Goal: Information Seeking & Learning: Learn about a topic

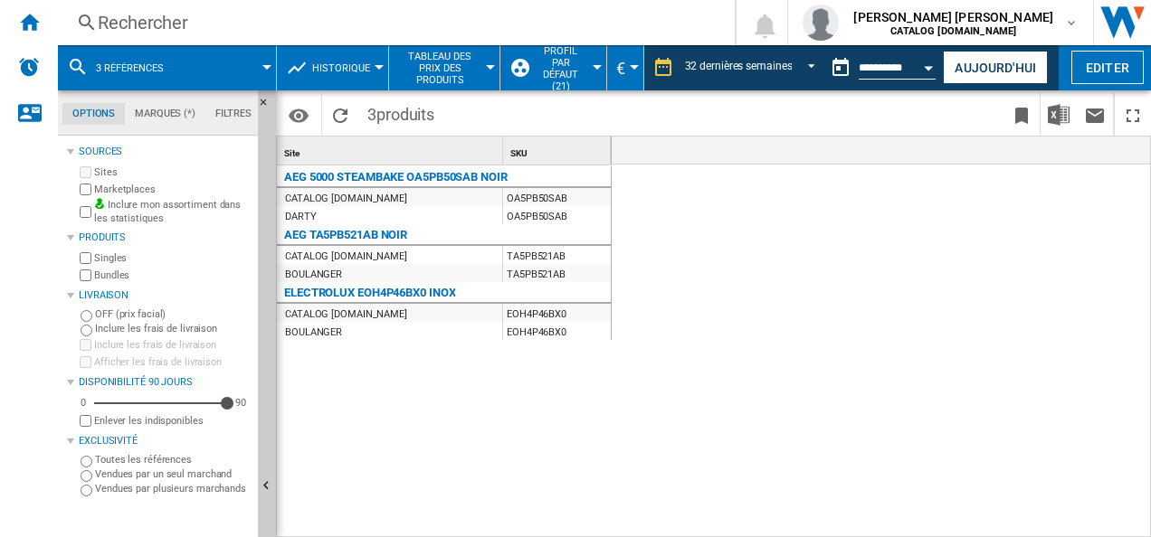
scroll to position [0, 3938]
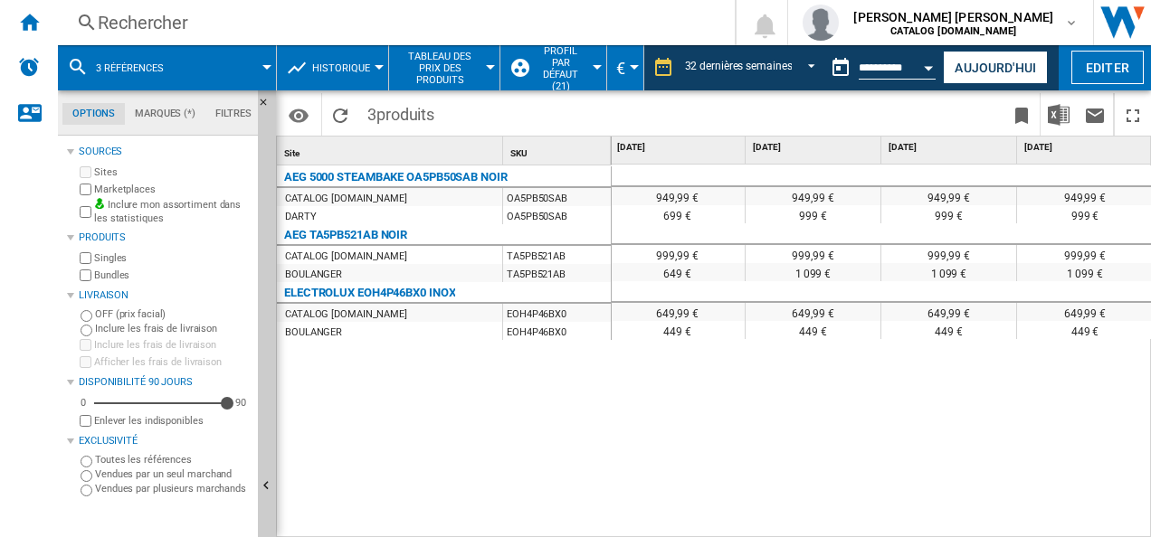
click at [191, 56] on span at bounding box center [228, 67] width 78 height 45
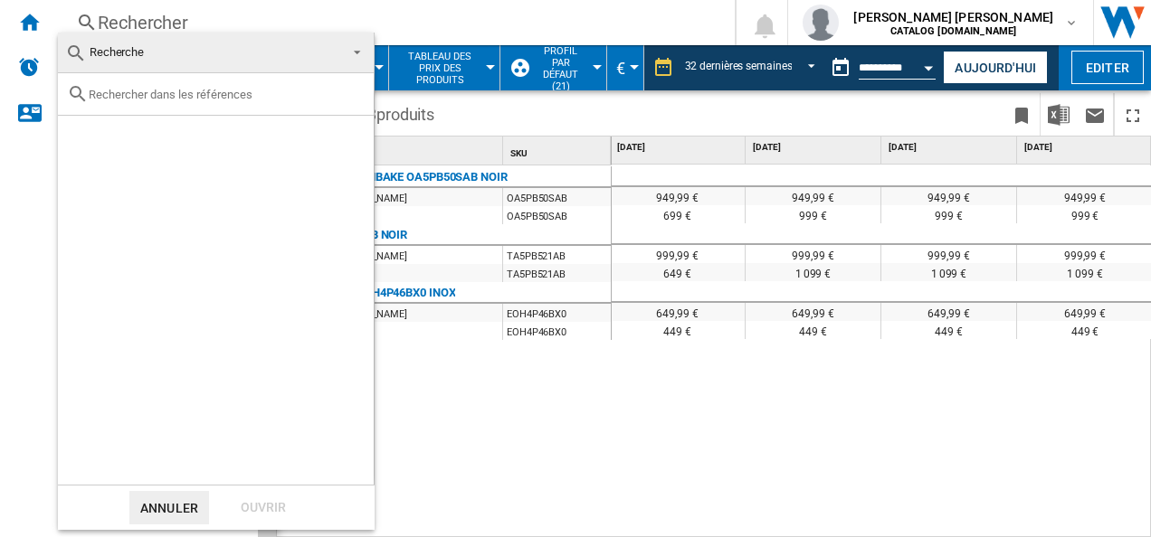
click at [181, 100] on input "text" at bounding box center [227, 95] width 276 height 14
paste input "EDF4P76X"
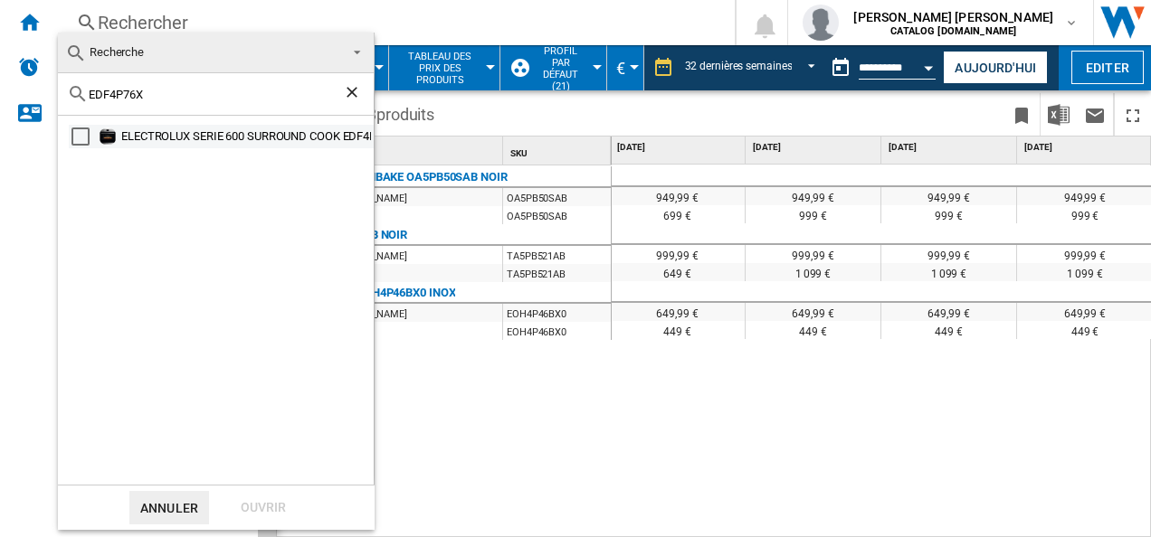
type input "EDF4P76X"
click at [137, 136] on div "ELECTROLUX SERIE 600 SURROUND COOK EDF4P76X INOX" at bounding box center [246, 137] width 250 height 18
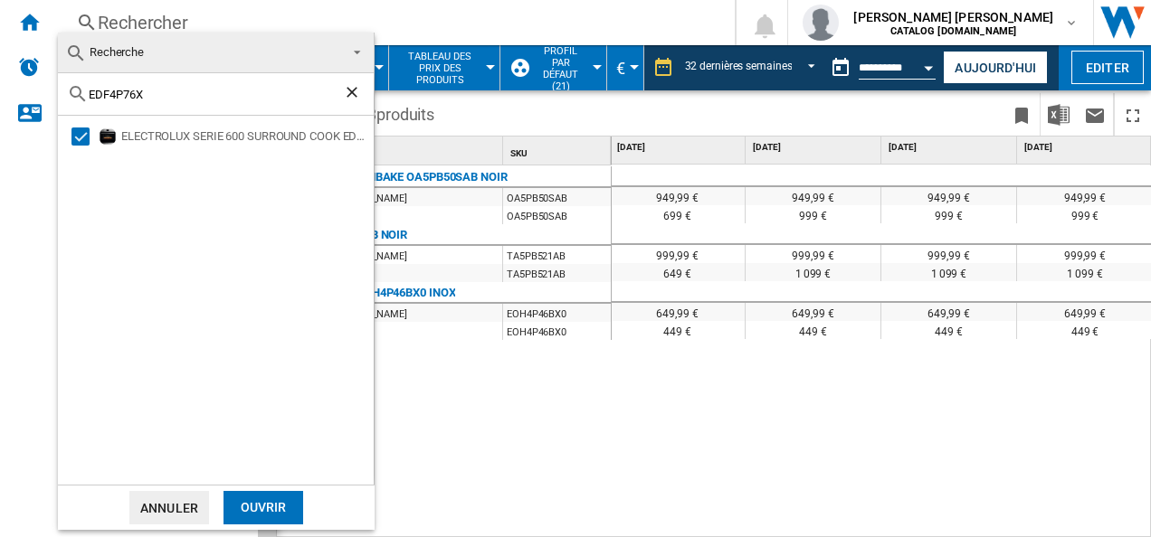
click at [288, 506] on div "Ouvrir" at bounding box center [263, 507] width 80 height 33
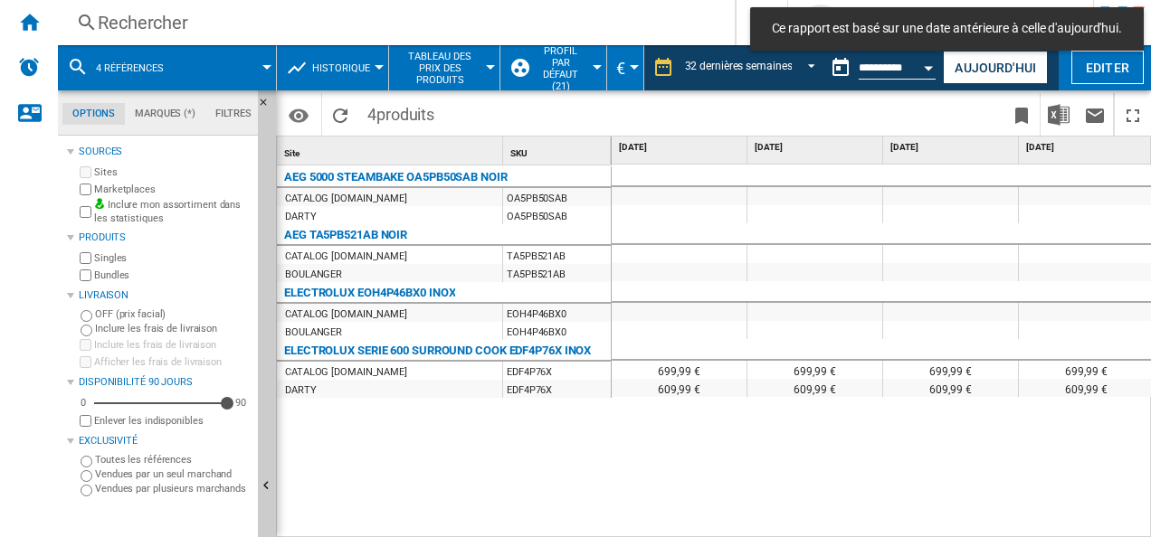
click at [386, 384] on div "DARTY" at bounding box center [389, 389] width 225 height 18
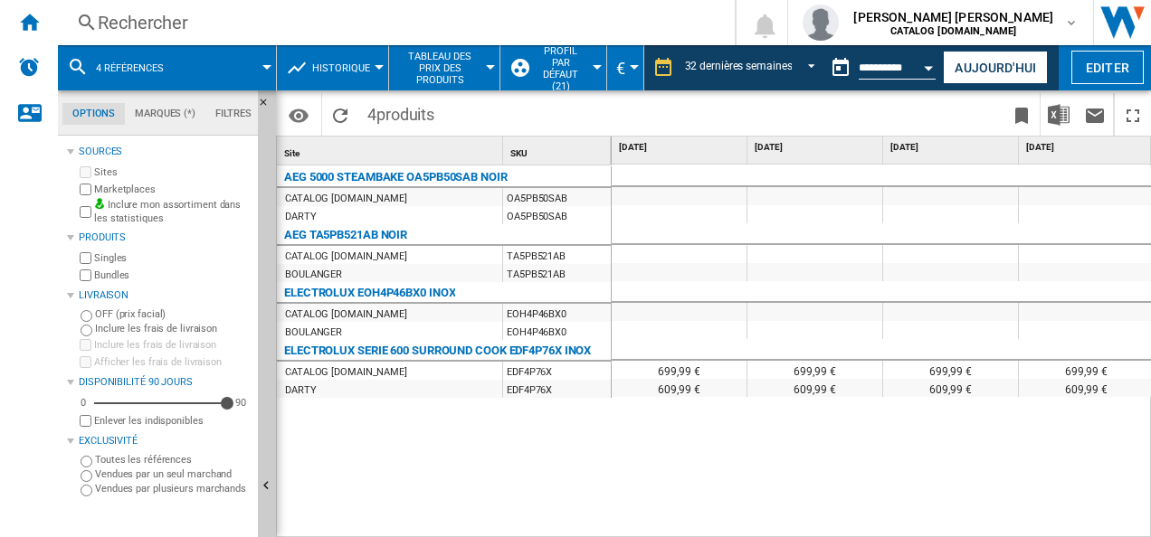
drag, startPoint x: 646, startPoint y: 528, endPoint x: 765, endPoint y: 528, distance: 118.5
click at [765, 528] on div "749 € 749 € 749 € 749 € 699,99 € 699,99 € 699,99 € 699,99 € 699,99 € 699,99 € 6…" at bounding box center [882, 352] width 540 height 375
drag, startPoint x: 668, startPoint y: 527, endPoint x: 731, endPoint y: 537, distance: 64.0
click at [772, 525] on div "749 € 749 € 749 € 749 € 699,99 € 699,99 € 699,99 € 699,99 € 699,99 € 699,99 € 6…" at bounding box center [882, 352] width 540 height 375
